Goal: Task Accomplishment & Management: Complete application form

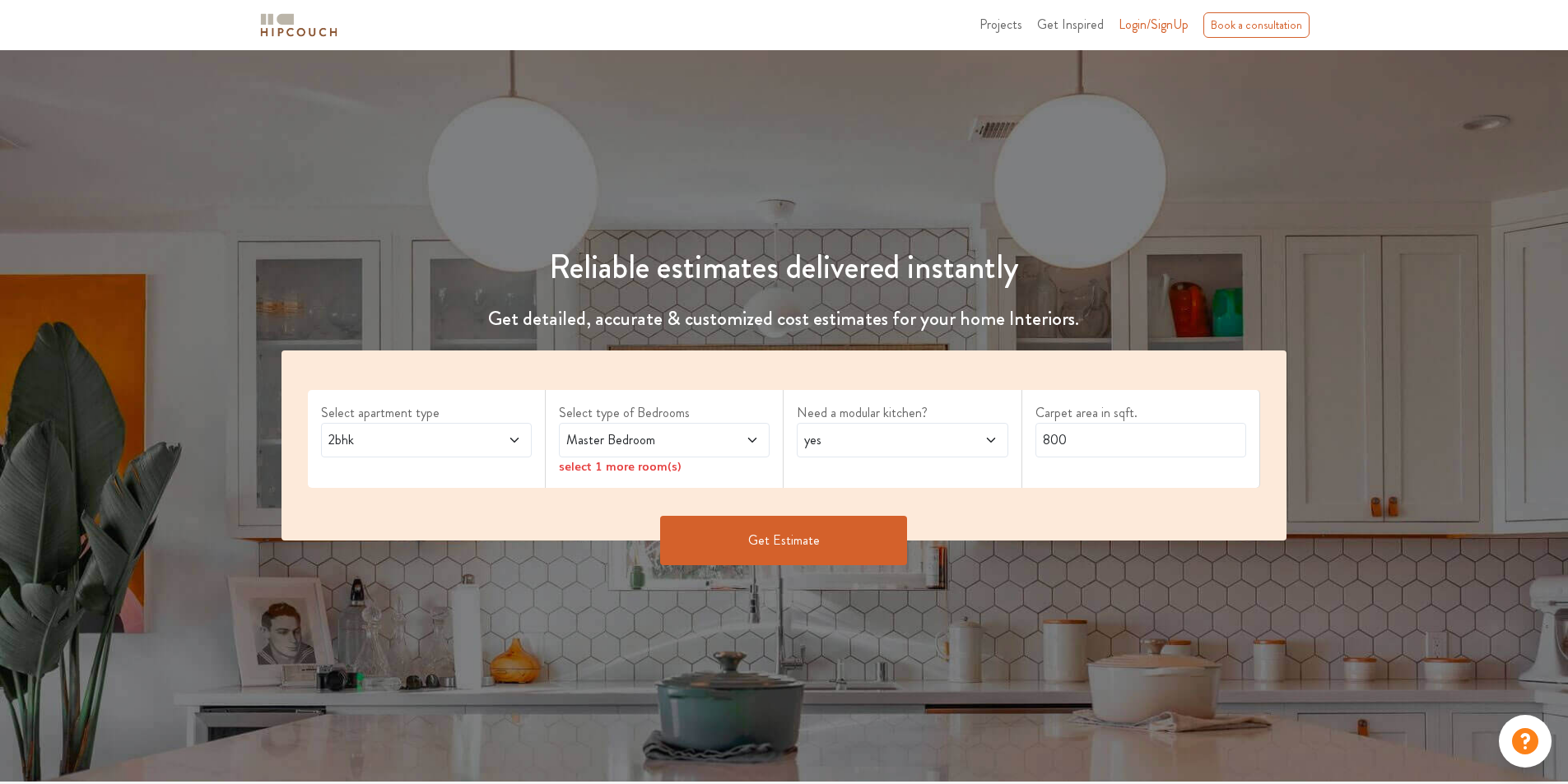
click at [511, 437] on icon at bounding box center [515, 441] width 14 height 14
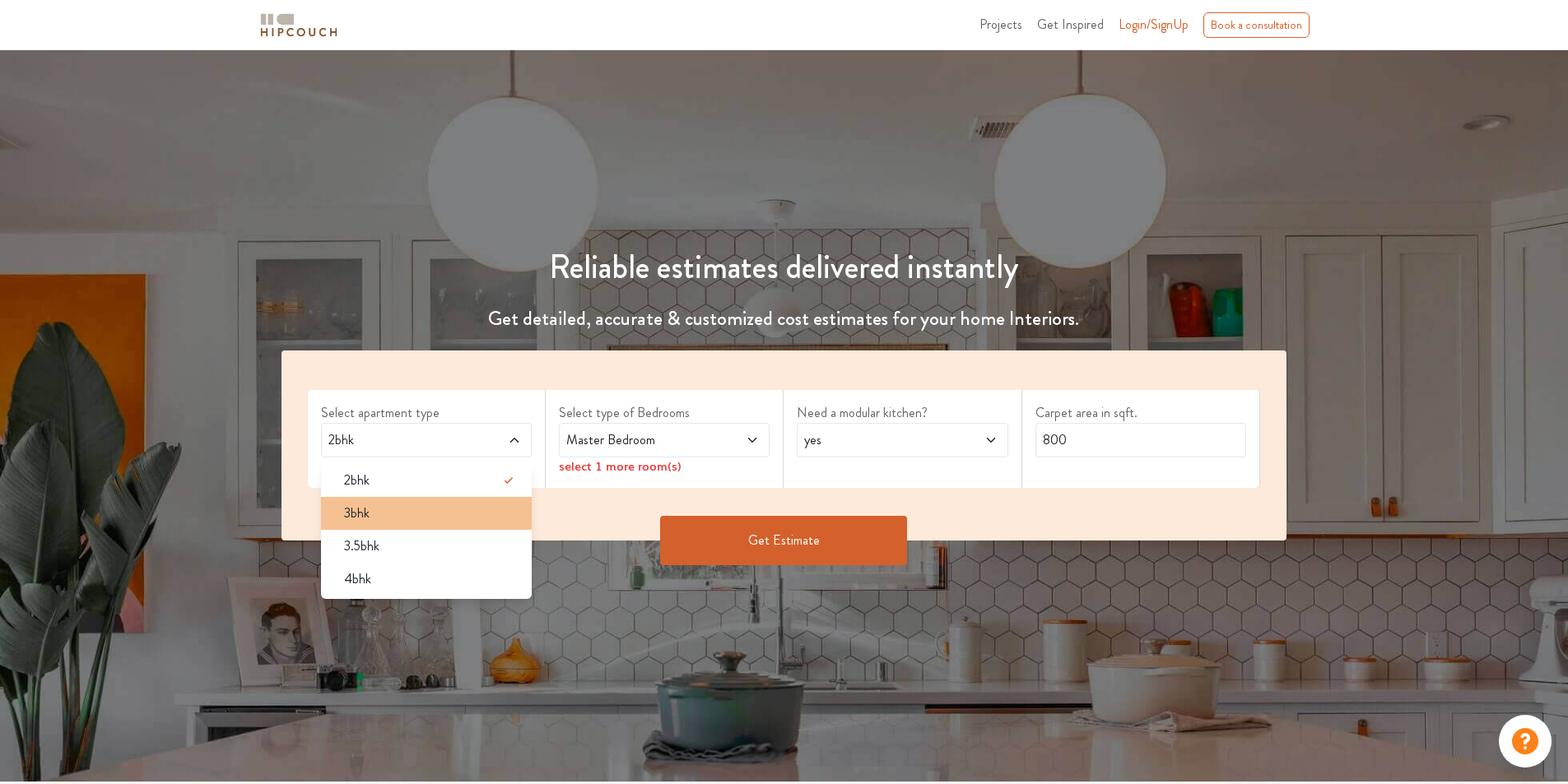
click at [480, 528] on li "3bhk" at bounding box center [426, 514] width 211 height 33
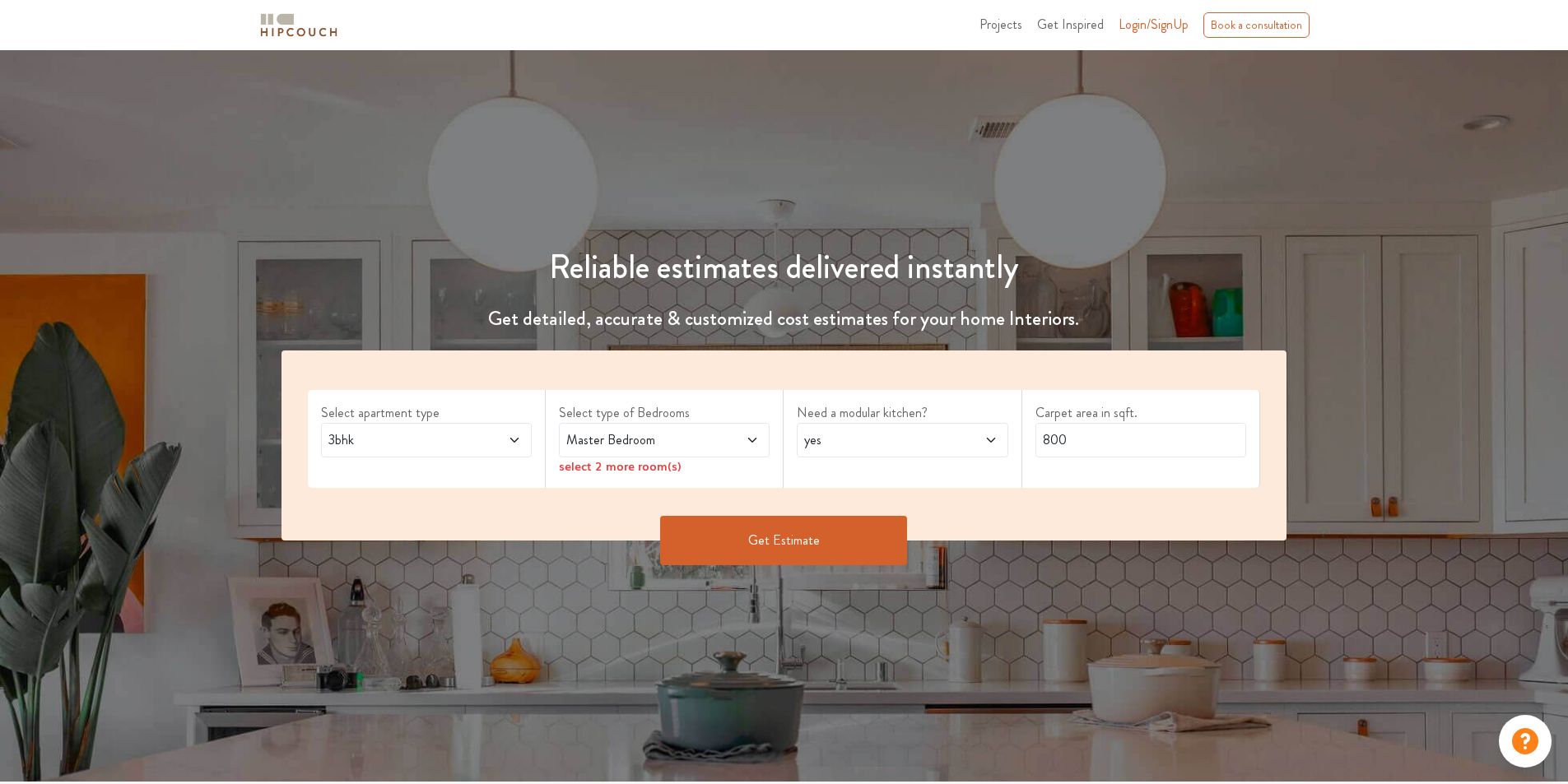
click at [751, 438] on icon at bounding box center [753, 441] width 14 height 14
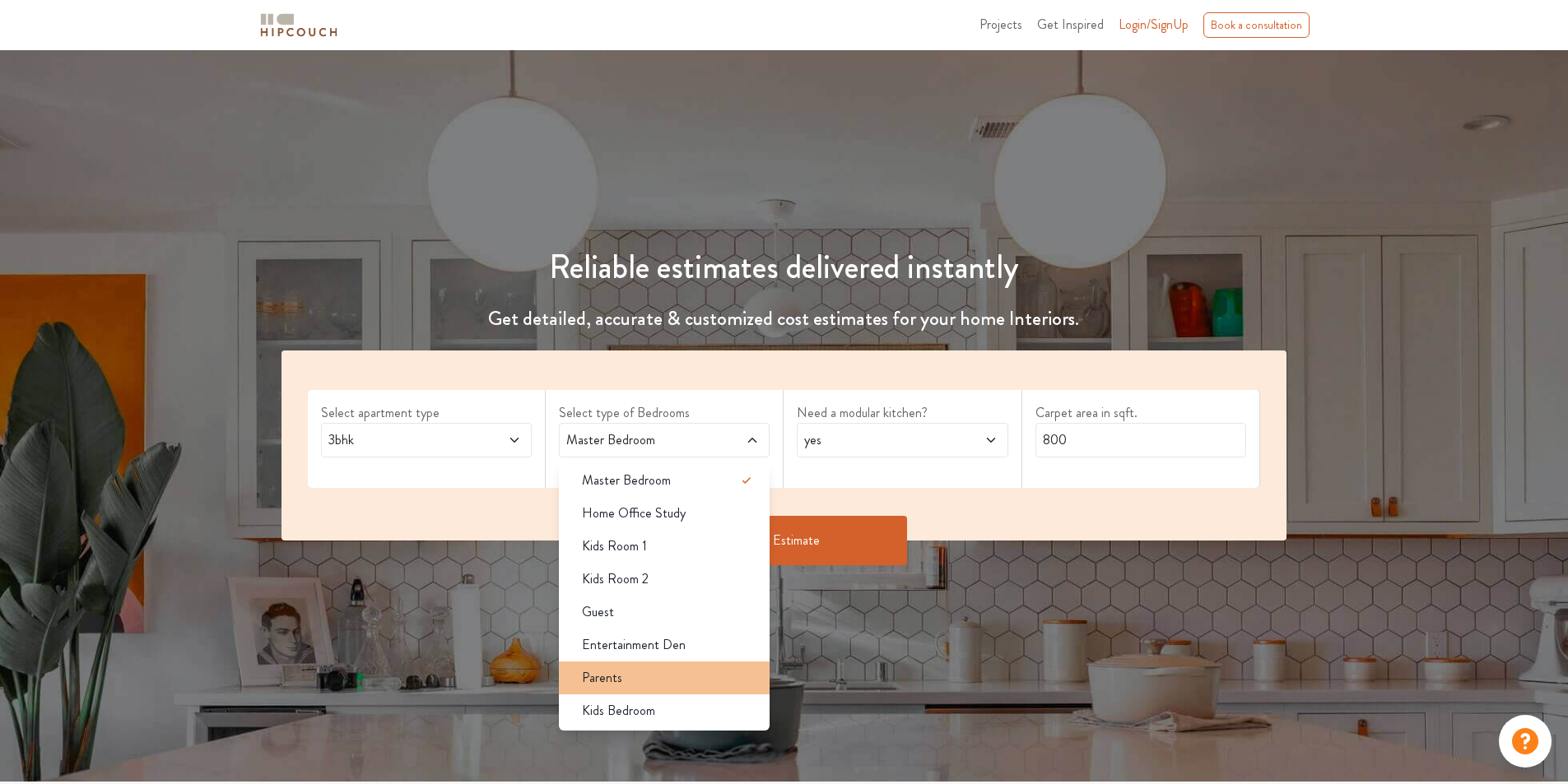
click at [594, 686] on span "Parents" at bounding box center [602, 678] width 40 height 20
click at [608, 707] on span "Kids Bedroom" at bounding box center [618, 711] width 73 height 20
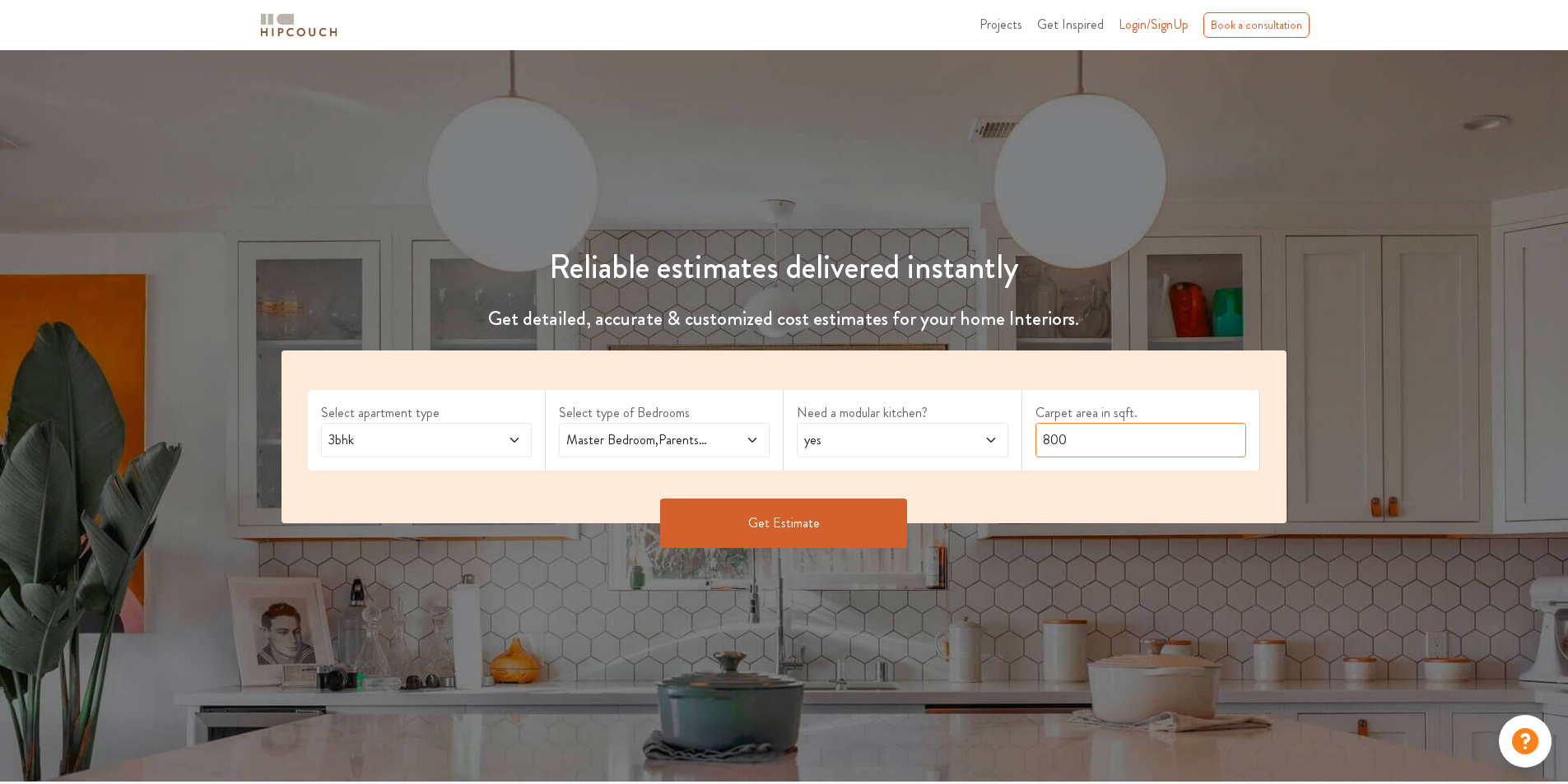
drag, startPoint x: 1064, startPoint y: 438, endPoint x: 1009, endPoint y: 440, distance: 55.0
click at [1009, 440] on div "Select apartment type 3bhk Select type of Bedrooms Master Bedroom,Parents,Kids …" at bounding box center [784, 437] width 1005 height 173
type input "915"
click at [826, 519] on button "Get Estimate" at bounding box center [783, 524] width 247 height 50
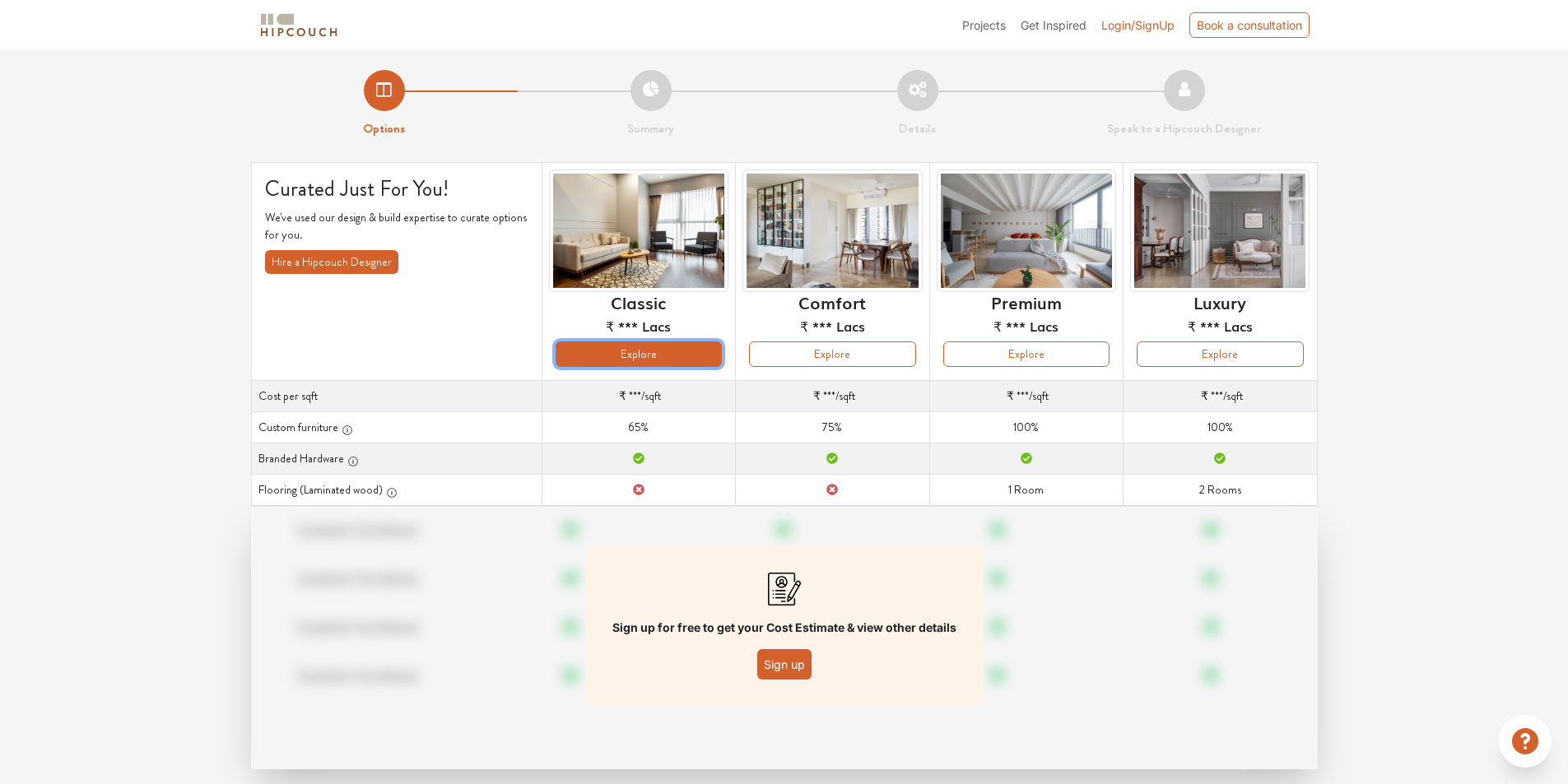
click at [631, 353] on button "Explore" at bounding box center [639, 354] width 167 height 25
